Goal: Task Accomplishment & Management: Complete application form

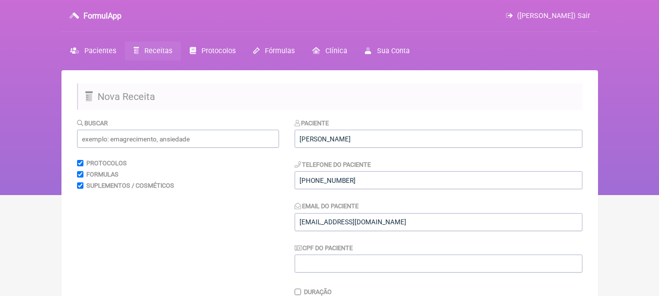
scroll to position [293, 0]
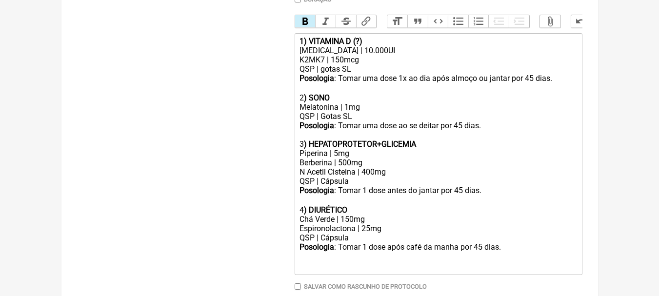
click at [382, 64] on div "K2MK7 | 150mcg" at bounding box center [437, 59] width 277 height 9
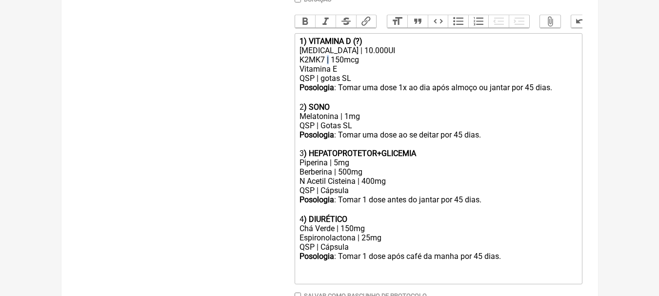
copy div "|"
click at [363, 40] on trix-editor "1) VITAMINA D (?) Colecalciferol | 10.000UI K2MK7 | 150mcg Vitamina E | 400ui Q…" at bounding box center [439, 158] width 288 height 251
click at [390, 55] on div "[MEDICAL_DATA] | 10.000UI" at bounding box center [437, 50] width 277 height 9
click at [389, 73] on div "K2MK7 | 150mcg Vitamina E | 400ui" at bounding box center [437, 64] width 277 height 19
click at [400, 93] on div "Posologia : Tomar uma dose 1x ao dia após almoço ou jantar por 45 dias. ㅤ" at bounding box center [437, 88] width 277 height 10
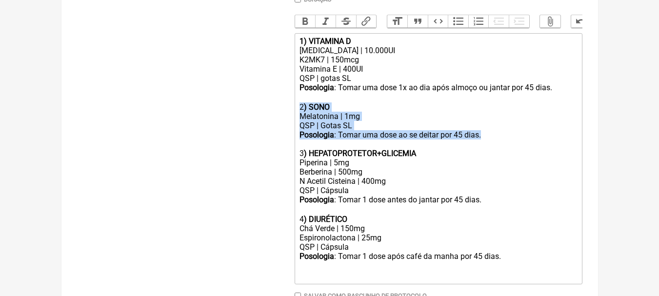
drag, startPoint x: 497, startPoint y: 145, endPoint x: 275, endPoint y: 111, distance: 225.0
click at [275, 111] on form "Buscar Protocolos Formulas Suplementos / Cosméticos Paciente Núbia Da Silva San…" at bounding box center [329, 81] width 505 height 512
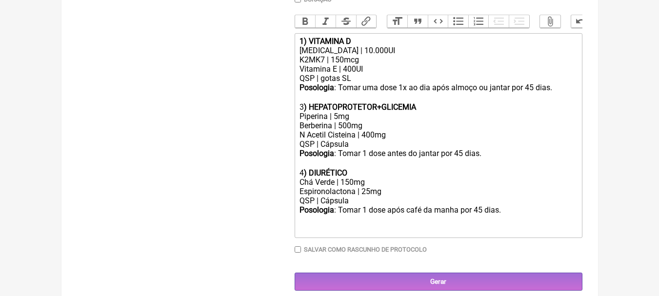
click at [517, 161] on div "Posologia : Tomar 1 dose antes do jantar por 45 dias. ㅤ 4 ) DIURÉTICO" at bounding box center [437, 163] width 277 height 29
click at [382, 112] on strong ") HEPATOPROTETOR+GLICEMIA" at bounding box center [360, 106] width 112 height 9
click at [304, 110] on strong ") HEPATOPROTETOR+GLICEMIA" at bounding box center [360, 106] width 112 height 9
click at [356, 121] on div "Piperina | 5mg" at bounding box center [437, 116] width 277 height 9
click at [361, 130] on div "Berberina | 500mg" at bounding box center [437, 125] width 277 height 9
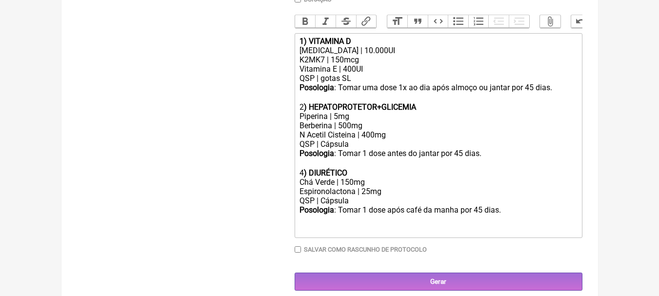
click at [387, 138] on div "N Acetil Cisteina | 400mg" at bounding box center [437, 134] width 277 height 9
click at [364, 112] on strong ") HEPATOPROTETOR+GLICEMIA" at bounding box center [360, 106] width 112 height 9
click at [379, 112] on strong ") HEPATOPROTETOR+GLICEMIA" at bounding box center [360, 106] width 112 height 9
drag, startPoint x: 380, startPoint y: 115, endPoint x: 311, endPoint y: 115, distance: 69.7
click at [311, 112] on strong ") HEPATOPROTETOR+GLICEMIA" at bounding box center [360, 106] width 112 height 9
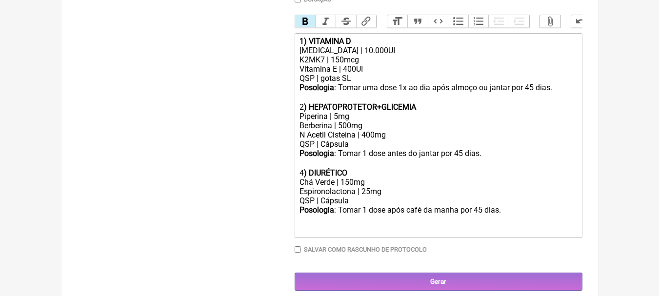
click at [516, 159] on div "Posologia : Tomar 1 dose antes do jantar por 45 dias. ㅤ 4 ) DIURÉTICO" at bounding box center [437, 163] width 277 height 29
click at [401, 139] on div "N Acetil Cisteina | 400mg" at bounding box center [437, 134] width 277 height 9
click at [408, 187] on div "Chá Verde | 150mg" at bounding box center [437, 182] width 277 height 9
click at [405, 195] on div "Espironolactona | 25mg" at bounding box center [437, 191] width 277 height 9
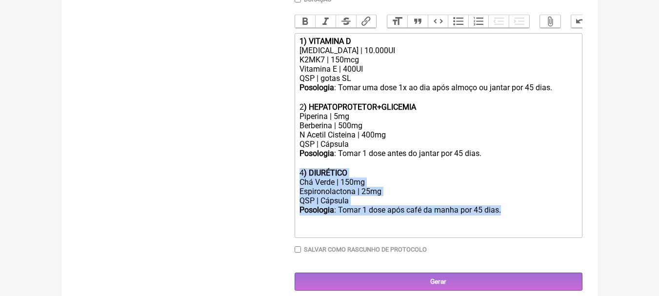
drag, startPoint x: 527, startPoint y: 219, endPoint x: 279, endPoint y: 183, distance: 249.9
click at [279, 183] on form "Buscar Protocolos Formulas Suplementos / Cosméticos Paciente Núbia Da Silva San…" at bounding box center [329, 57] width 505 height 465
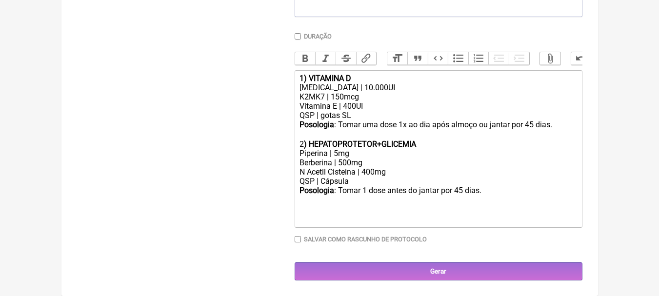
type trix-editor "<div><strong>1) VITAMINA D</strong></div><div>Colecalciferol | 10.000UI</div><d…"
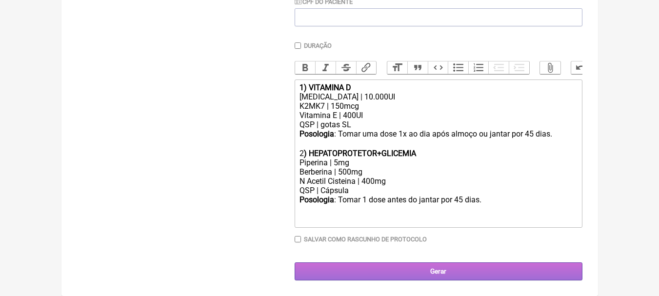
click at [486, 270] on input "Gerar" at bounding box center [439, 271] width 288 height 18
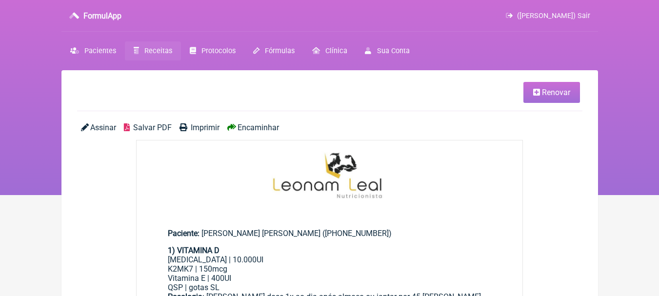
click at [146, 124] on span "Salvar PDF" at bounding box center [152, 127] width 39 height 9
click at [109, 49] on span "Pacientes" at bounding box center [100, 51] width 32 height 8
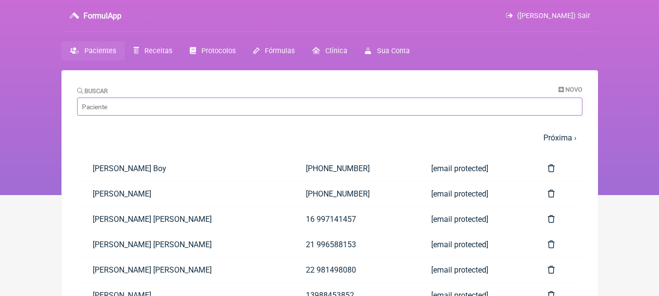
click at [191, 103] on input "Buscar" at bounding box center [329, 107] width 505 height 18
type input "nubia"
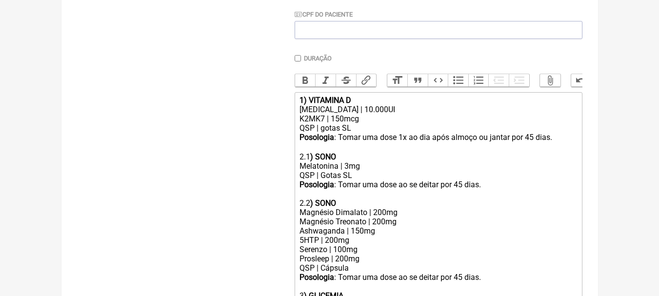
scroll to position [244, 0]
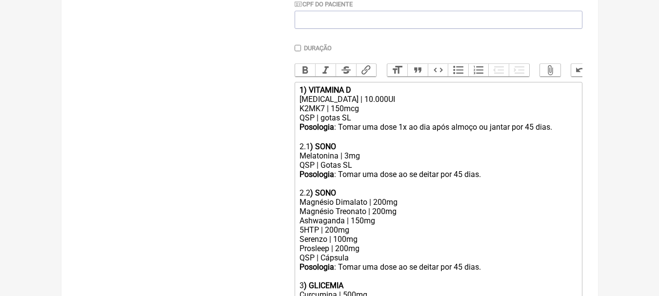
click at [398, 130] on div "Posologia : Tomar uma dose 1x ao dia após almoço ou jantar por 45 dias. ㅤㅤ" at bounding box center [437, 132] width 277 height 20
click at [407, 104] on div "[MEDICAL_DATA] | 10.000UI" at bounding box center [437, 99] width 277 height 9
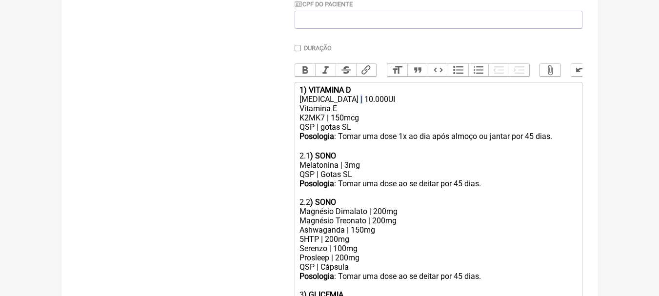
copy div "|"
paste trix-editor "|"
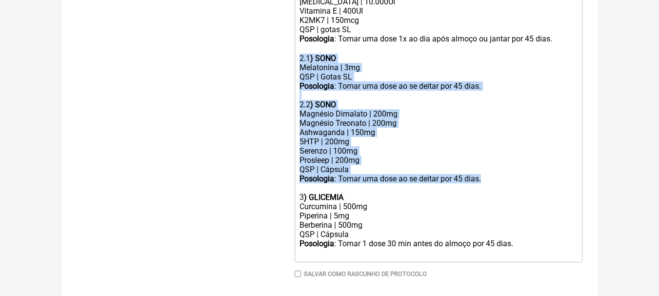
drag, startPoint x: 490, startPoint y: 183, endPoint x: 273, endPoint y: 64, distance: 247.5
click at [273, 64] on form "Buscar Protocolos Formulas Suplementos / Cosméticos Paciente Emerson Carlos Pac…" at bounding box center [329, 46] width 505 height 538
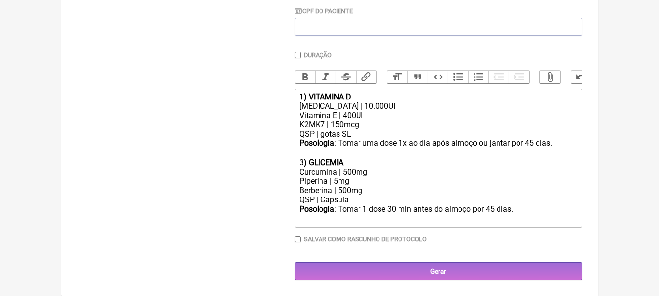
scroll to position [244, 0]
click at [355, 155] on div at bounding box center [437, 153] width 277 height 9
click at [302, 159] on div "3 ) GLICEMIA" at bounding box center [437, 162] width 277 height 9
click at [473, 209] on div "Posologia : Tomar 1 dose 30 min antes do almoço por 45 dias. ㅤ" at bounding box center [437, 214] width 277 height 20
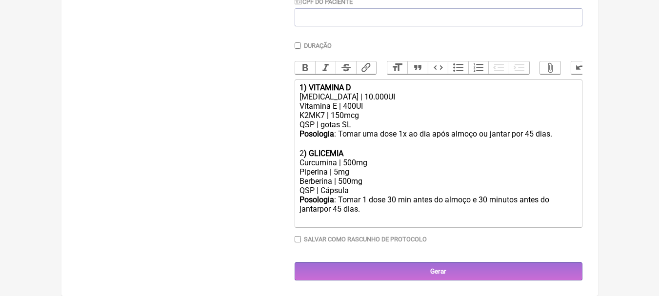
type trix-editor "<div><strong>1) VITAMINA D</strong></div><div>Colecalciferol | 10.000UI<br>Vita…"
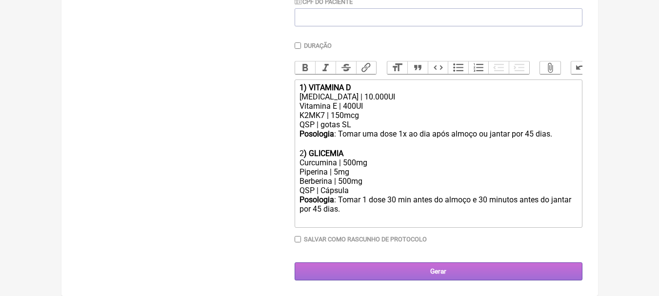
click at [400, 273] on input "Gerar" at bounding box center [439, 271] width 288 height 18
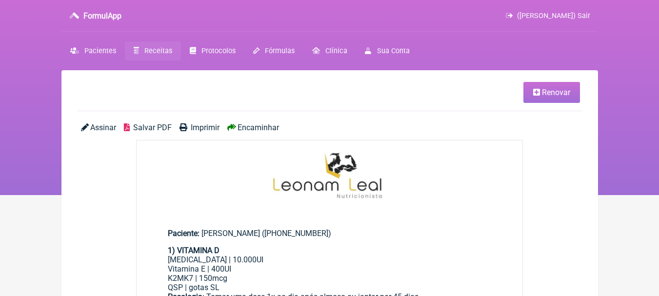
click at [148, 125] on span "Salvar PDF" at bounding box center [152, 127] width 39 height 9
click at [248, 83] on li "Renovar" at bounding box center [328, 92] width 503 height 21
click at [552, 97] on link "Renovar" at bounding box center [551, 92] width 57 height 21
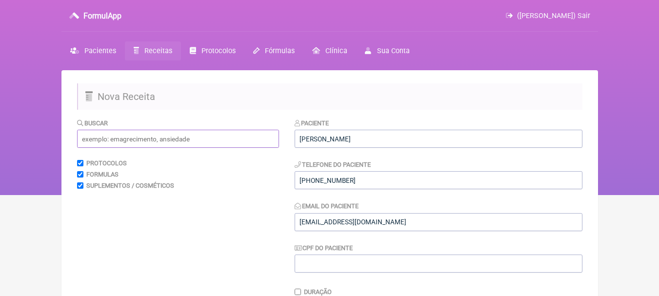
click at [221, 140] on input "text" at bounding box center [178, 139] width 202 height 18
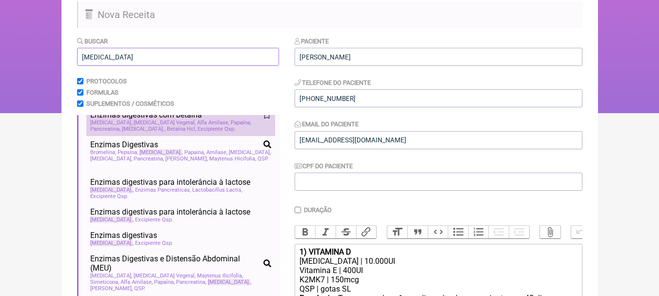
scroll to position [98, 0]
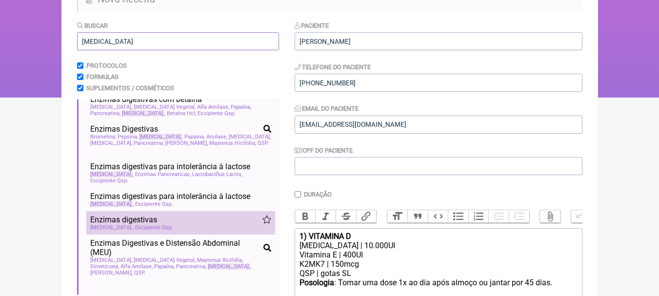
type input "lactase"
click at [217, 224] on div "Lactase Excipiente Qsp" at bounding box center [180, 227] width 181 height 6
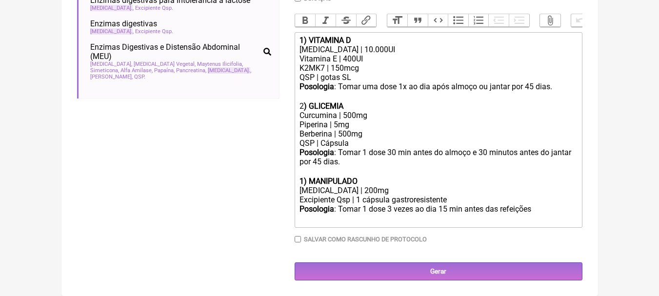
scroll to position [301, 0]
click at [303, 180] on strong "1) MANIPULADO" at bounding box center [328, 181] width 58 height 9
drag, startPoint x: 359, startPoint y: 181, endPoint x: 309, endPoint y: 180, distance: 50.2
click at [309, 180] on div "3 ) MANIPULADO" at bounding box center [437, 181] width 277 height 9
drag, startPoint x: 339, startPoint y: 199, endPoint x: 282, endPoint y: 199, distance: 56.6
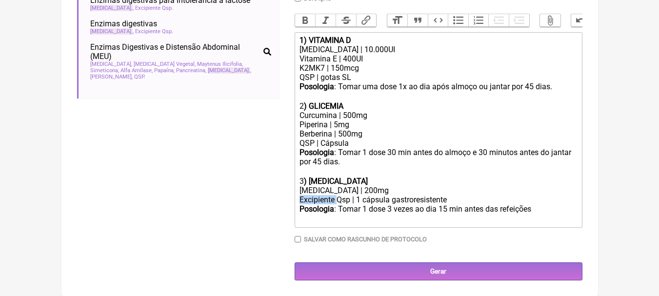
click at [282, 199] on form "Buscar lactase Protocolos Formulas Suplementos / Cosméticos Enzimas digestivas …" at bounding box center [329, 52] width 505 height 456
drag, startPoint x: 388, startPoint y: 209, endPoint x: 440, endPoint y: 207, distance: 51.7
click at [440, 207] on div "Posologia : Tomar 1 dose 3 vezes ao dia 15 min antes das refeições ㅤ" at bounding box center [437, 214] width 277 height 20
click at [490, 209] on div "Posologia : Tomar 1 dose 15 min antes das refeições ㅤ" at bounding box center [437, 214] width 277 height 20
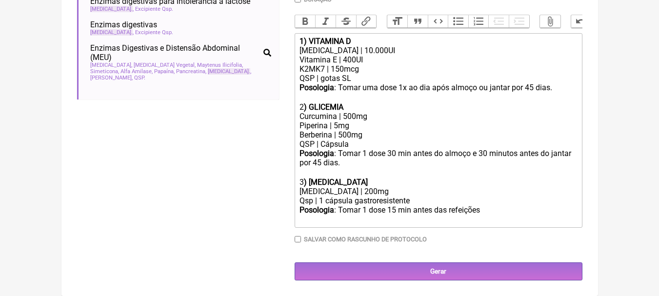
scroll to position [300, 0]
type trix-editor "<div><strong>1) VITAMINA D</strong></div><div>Colecalciferol | 10.000UI<br>Vita…"
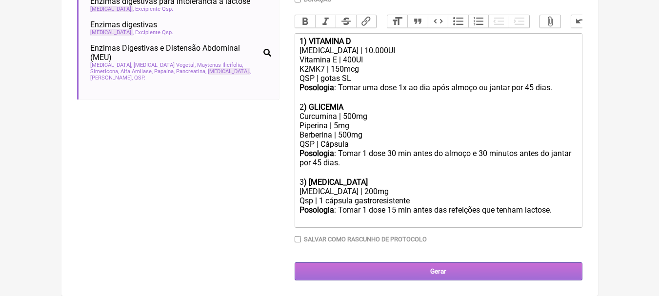
click at [442, 263] on input "Gerar" at bounding box center [439, 271] width 288 height 18
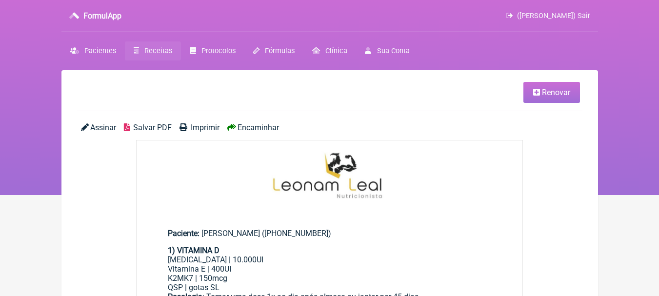
click at [142, 125] on span "Salvar PDF" at bounding box center [152, 127] width 39 height 9
click at [556, 92] on span "Renovar" at bounding box center [556, 92] width 28 height 9
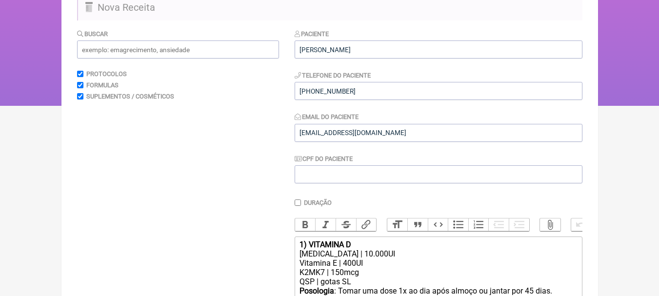
scroll to position [300, 0]
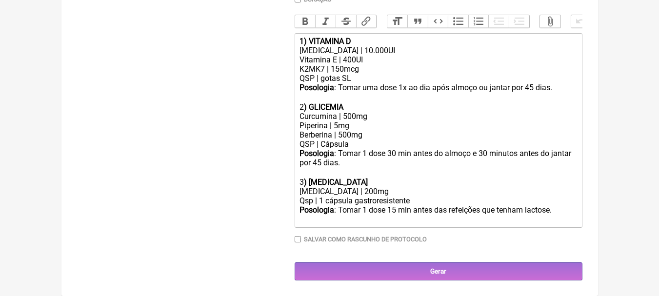
click at [562, 210] on div "Posologia : Tomar 1 dose 15 min antes das refeições que tenham lactose." at bounding box center [437, 214] width 277 height 19
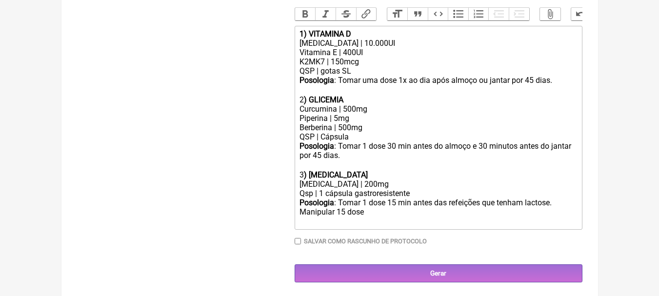
type trix-editor "<div><strong>1) VITAMINA D</strong></div><div>Colecalciferol | 10.000UI<br>Vita…"
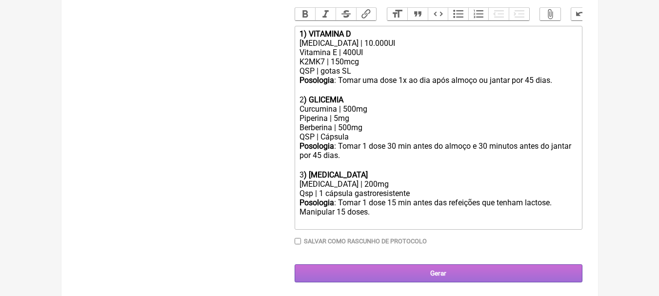
click at [475, 278] on input "Gerar" at bounding box center [439, 273] width 288 height 18
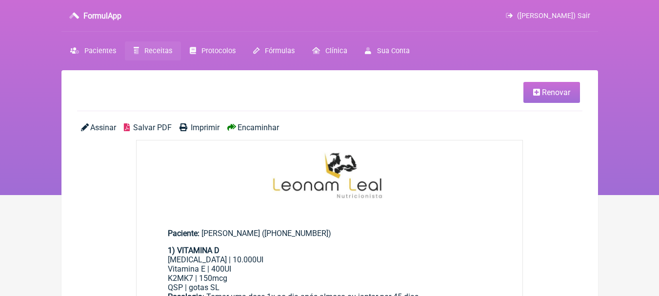
click at [155, 124] on span "Salvar PDF" at bounding box center [152, 127] width 39 height 9
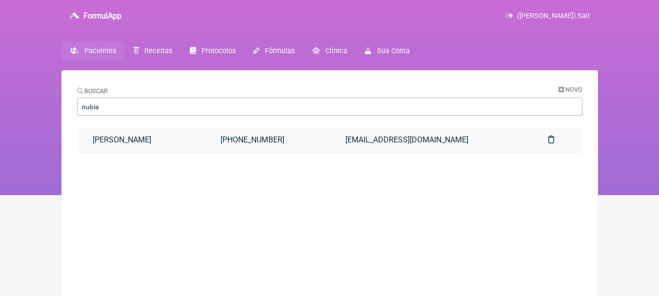
click at [205, 138] on link "[PERSON_NAME]" at bounding box center [141, 139] width 128 height 25
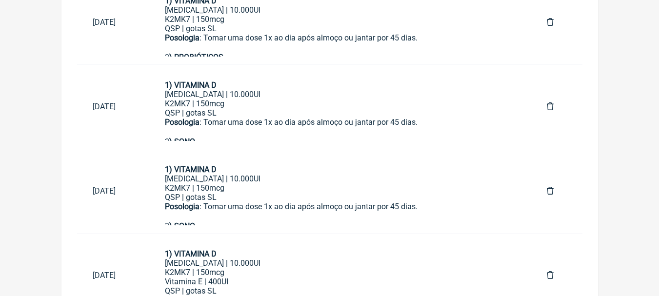
scroll to position [587, 0]
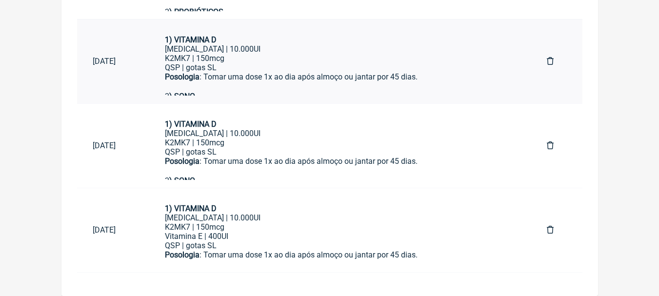
click at [556, 223] on link at bounding box center [550, 230] width 38 height 25
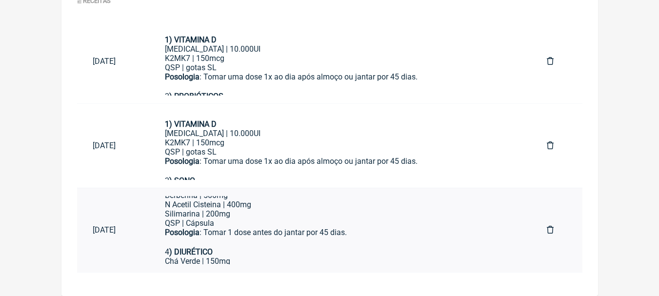
scroll to position [146, 0]
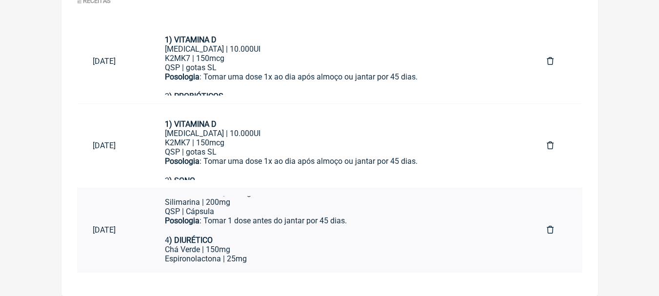
click at [406, 217] on div "Posologia : Tomar 1 dose antes do jantar por 45 dias. ㅤ 4 ) DIURÉTICO" at bounding box center [340, 230] width 351 height 29
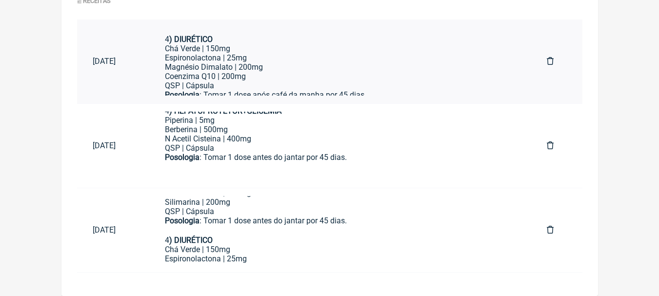
scroll to position [255, 0]
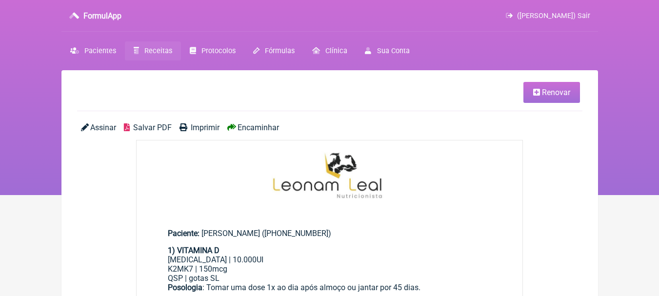
click at [549, 88] on span "Renovar" at bounding box center [556, 92] width 28 height 9
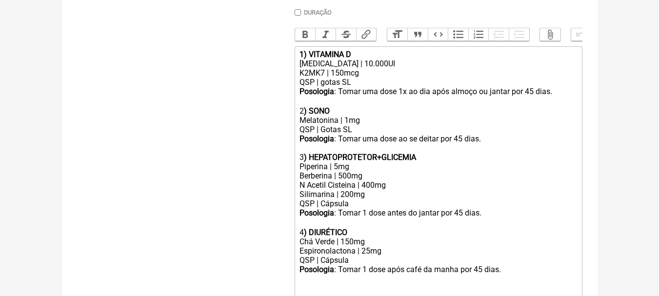
scroll to position [293, 0]
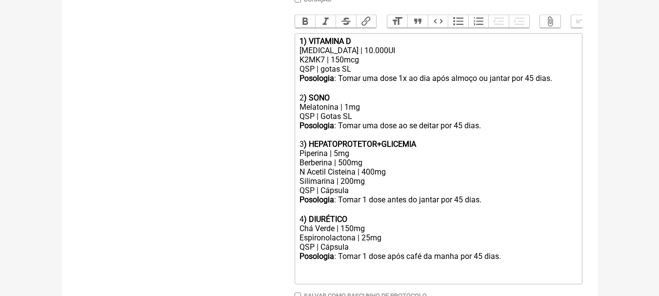
click at [411, 178] on div "N Acetil Cisteina | 400mg Silimarina | 200mg" at bounding box center [437, 176] width 277 height 19
click at [377, 186] on div "N Acetil Cisteina | 400mg Silimarina | 200mg" at bounding box center [437, 176] width 277 height 19
drag, startPoint x: 334, startPoint y: 186, endPoint x: 231, endPoint y: 188, distance: 103.4
click at [231, 188] on form "Buscar Protocolos Formulas Suplementos / Cosméticos Paciente Núbia Da Silva San…" at bounding box center [329, 81] width 505 height 512
type trix-editor "<div><strong>1) VITAMINA D</strong></div><div>Colecalciferol | 10.000UI</div><d…"
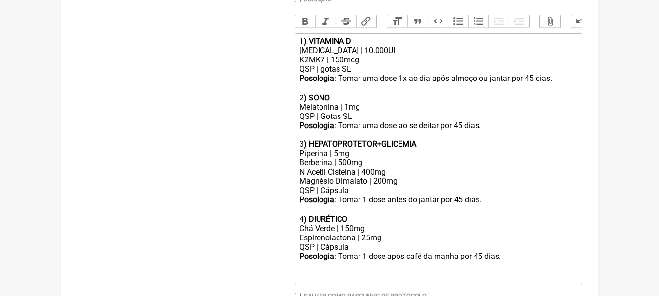
click at [213, 74] on div "Buscar Protocolos Formulas Suplementos / Cosméticos" at bounding box center [178, 81] width 202 height 512
click at [437, 167] on div "Berberina | 500mg" at bounding box center [437, 162] width 277 height 9
